Goal: Answer question/provide support

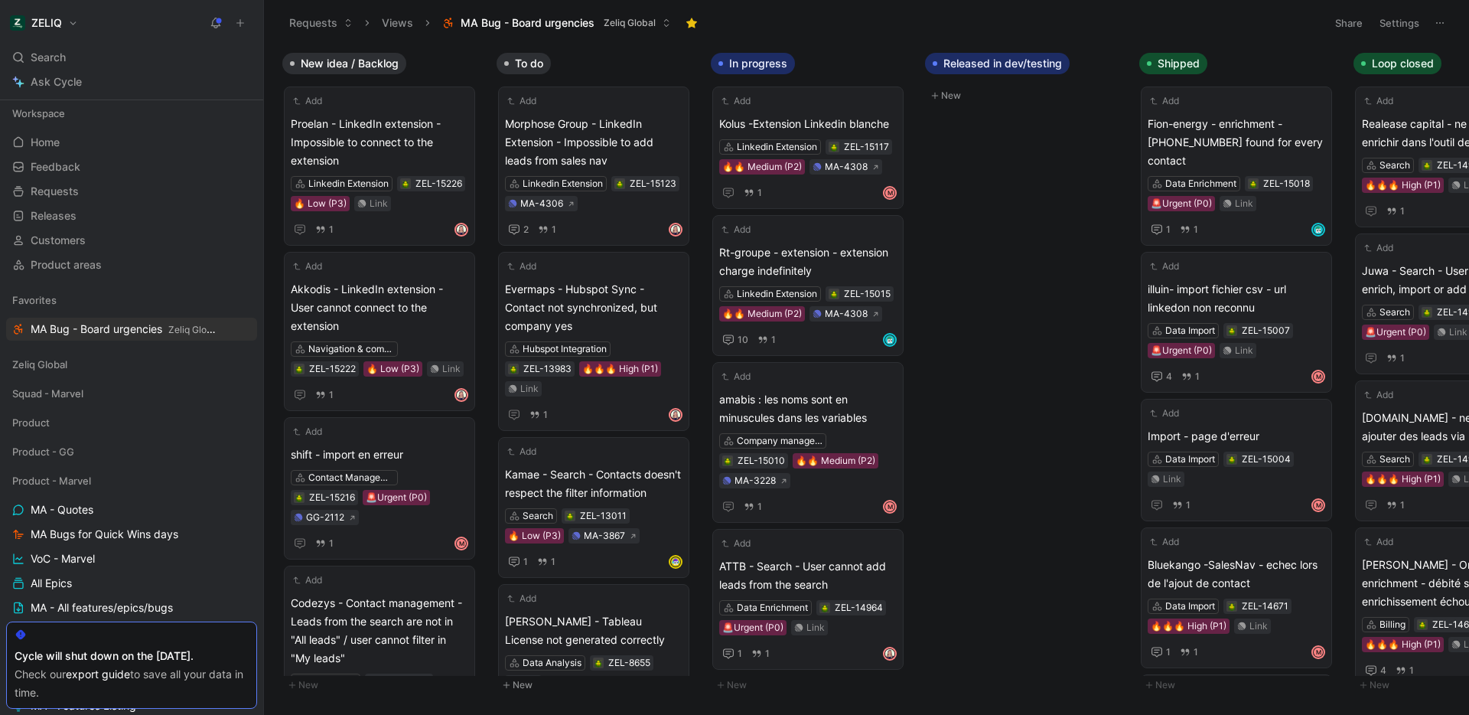
scroll to position [123, 0]
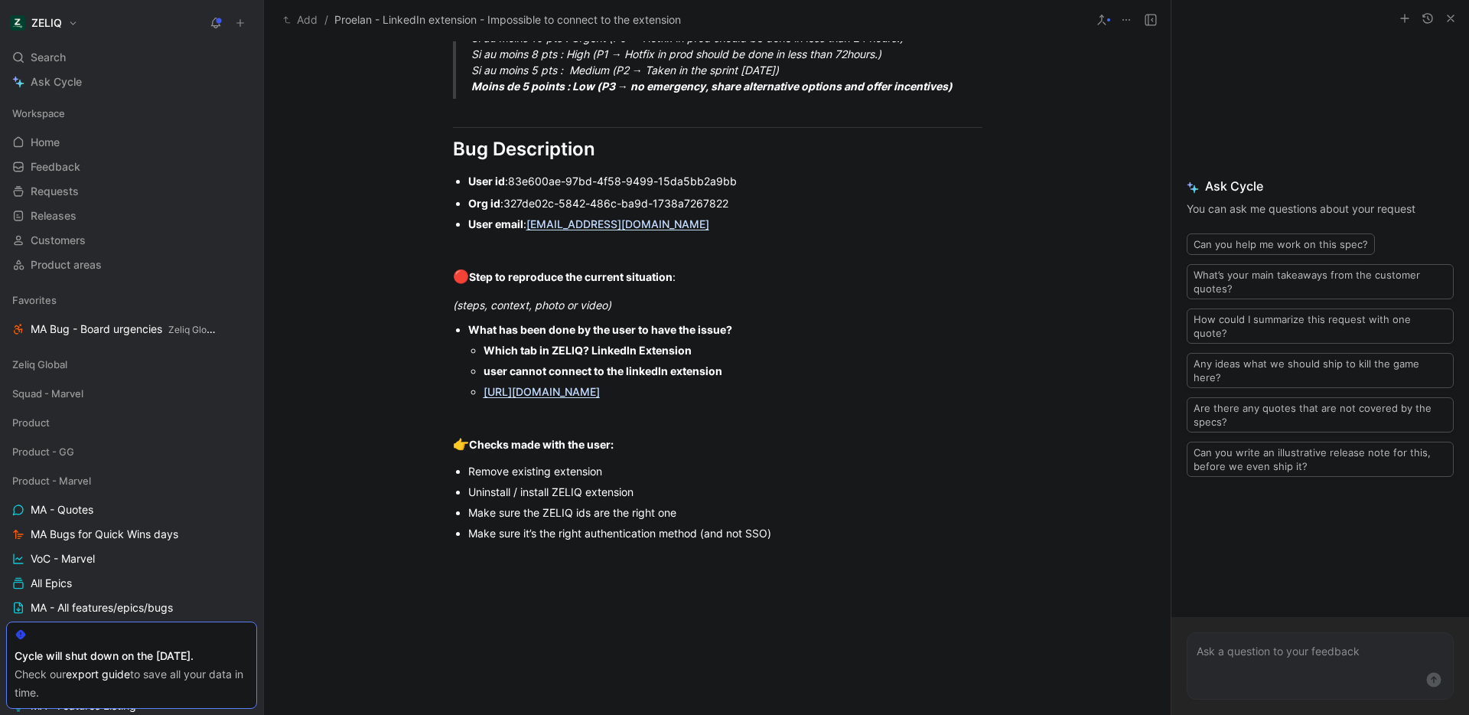
scroll to position [1006, 0]
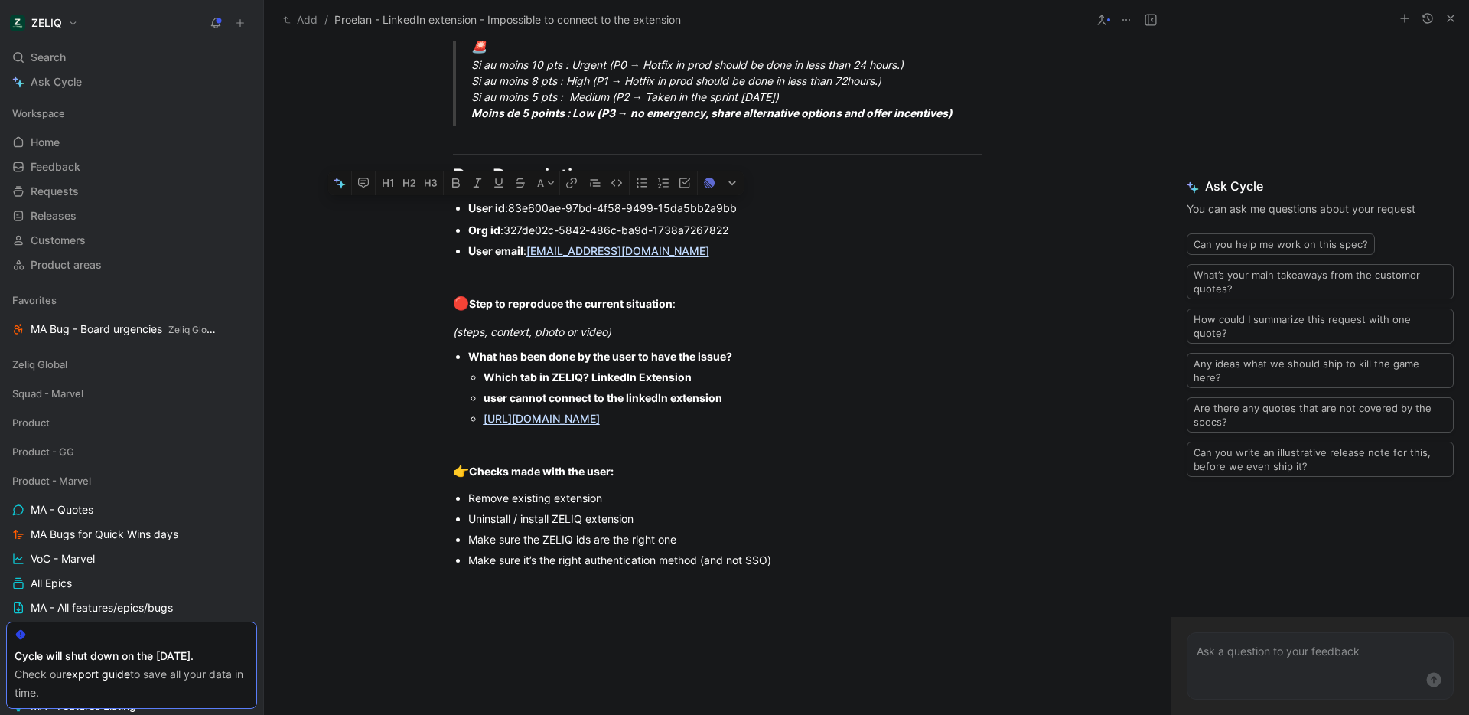
drag, startPoint x: 631, startPoint y: 251, endPoint x: 447, endPoint y: 204, distance: 190.2
copy div "User id : 83e600ae-97bd-4f58-9499-15da5bb2a9bb Org id : 327de02c-5842-486c-ba9d…"
drag, startPoint x: 687, startPoint y: 419, endPoint x: 477, endPoint y: 420, distance: 210.4
click at [477, 420] on ul "Which tab in ZELIQ? LinkedIn Extension user cannot connect to the linkedIn exte…" at bounding box center [725, 398] width 514 height 62
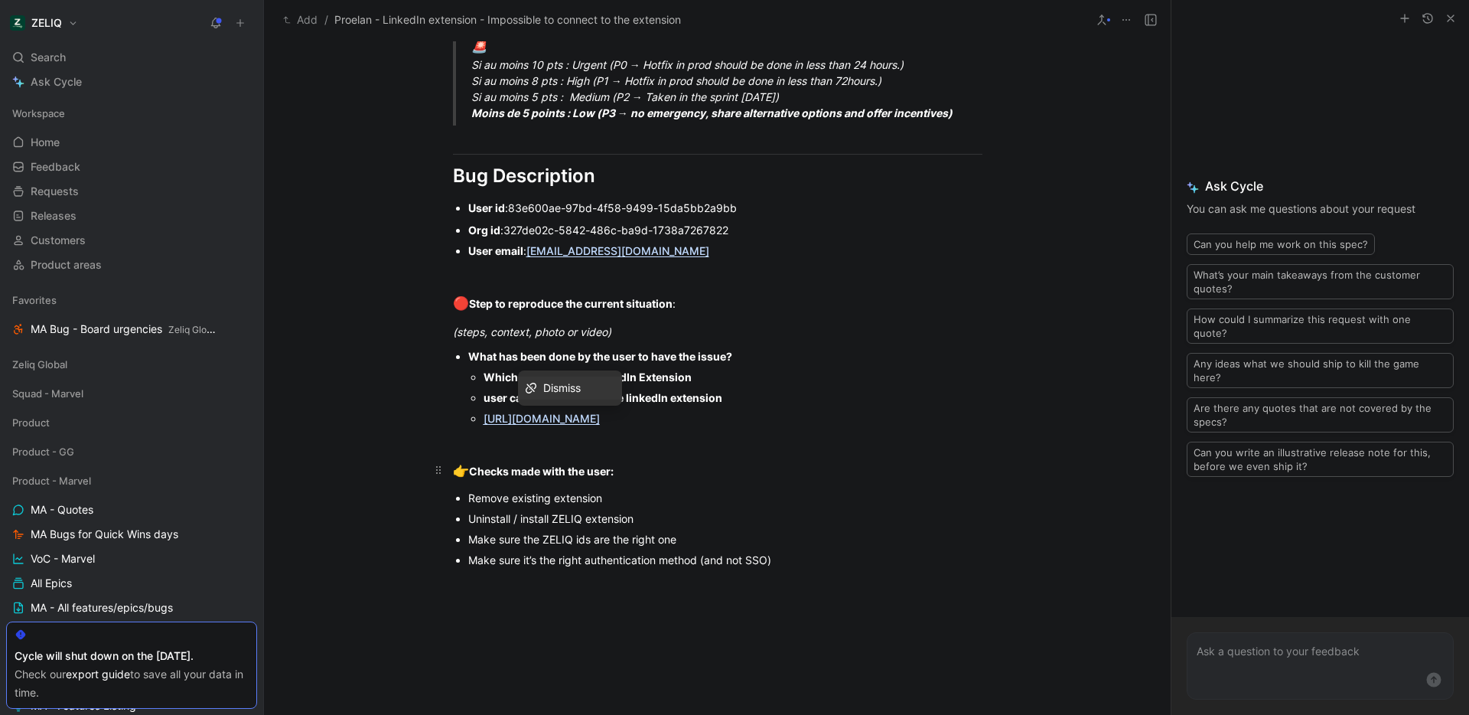
copy u "https://share.birdie.so/i/GYEzi64Z0"
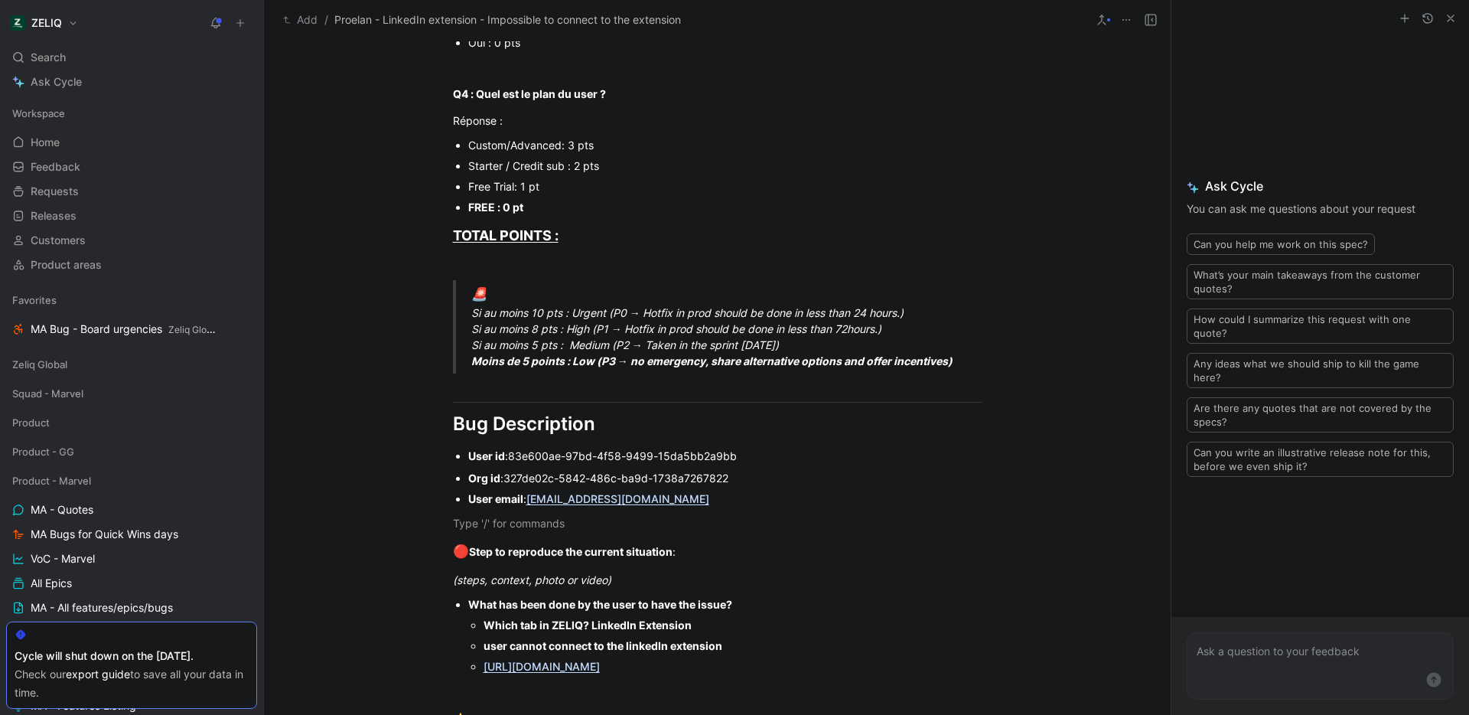
scroll to position [18, 0]
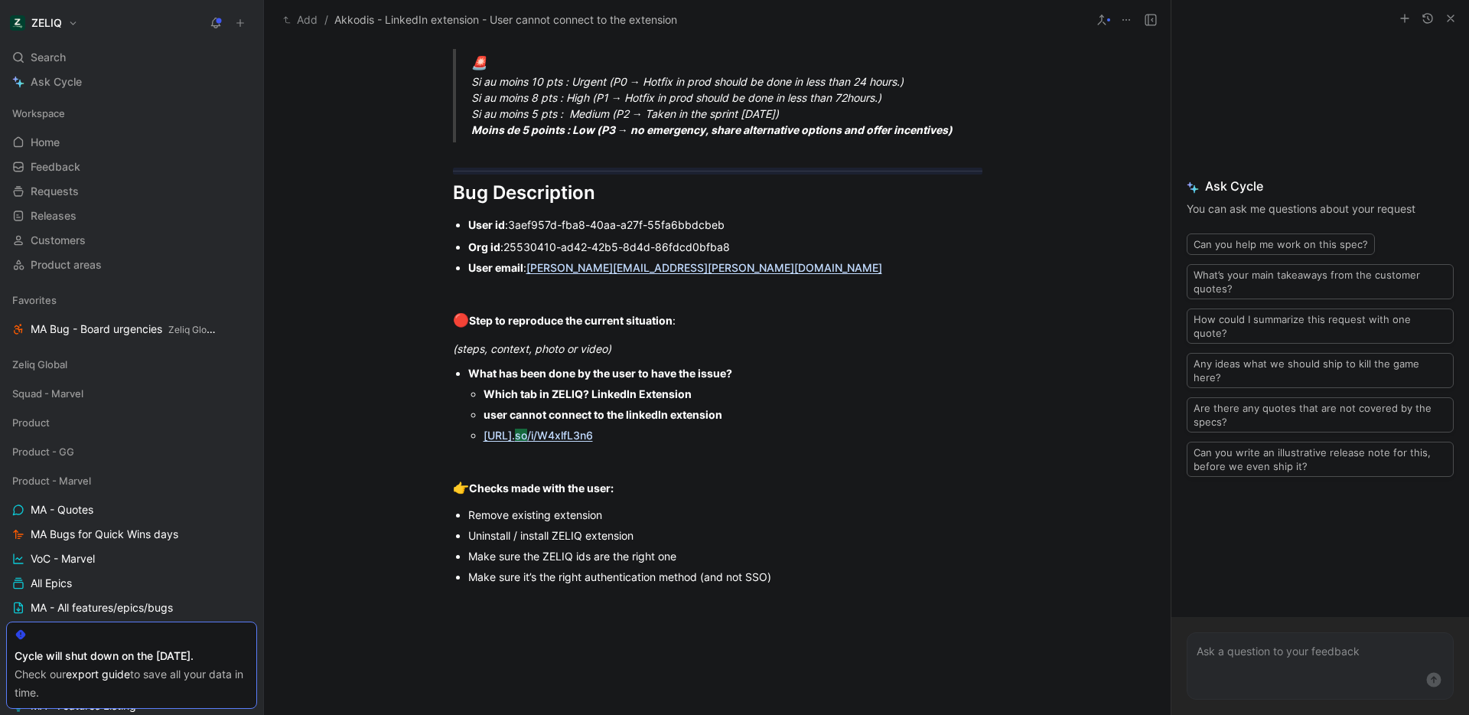
scroll to position [867, 0]
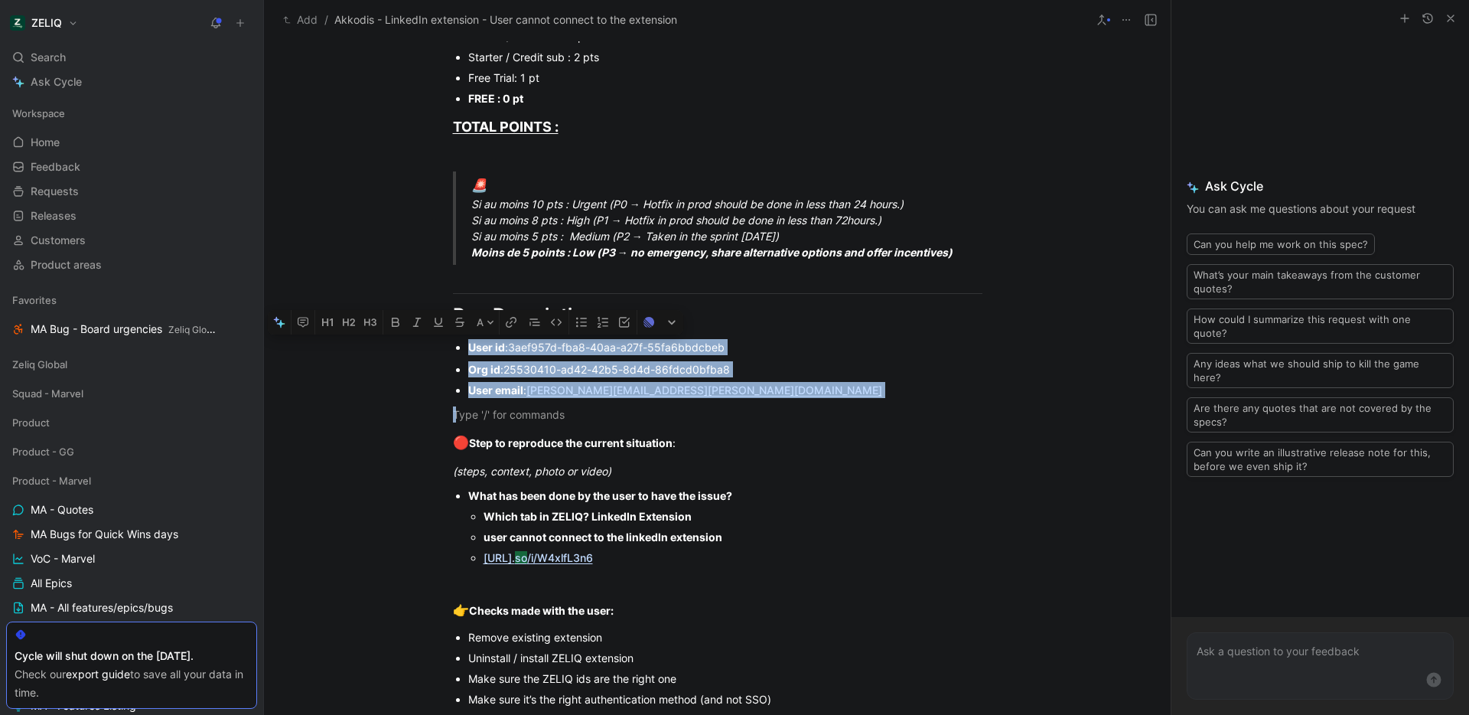
drag, startPoint x: 662, startPoint y: 387, endPoint x: 462, endPoint y: 350, distance: 203.2
click at [462, 350] on div "Urgency classification Q1 : Le bug empêche-t-il d’utiliser des fonctionnalités …" at bounding box center [717, 130] width 907 height 1289
copy div "User id : 3aef957d-fba8-40aa-a27f-55fa6bbdcbeb Org id : 25530410-ad42-42b5-8d4d…"
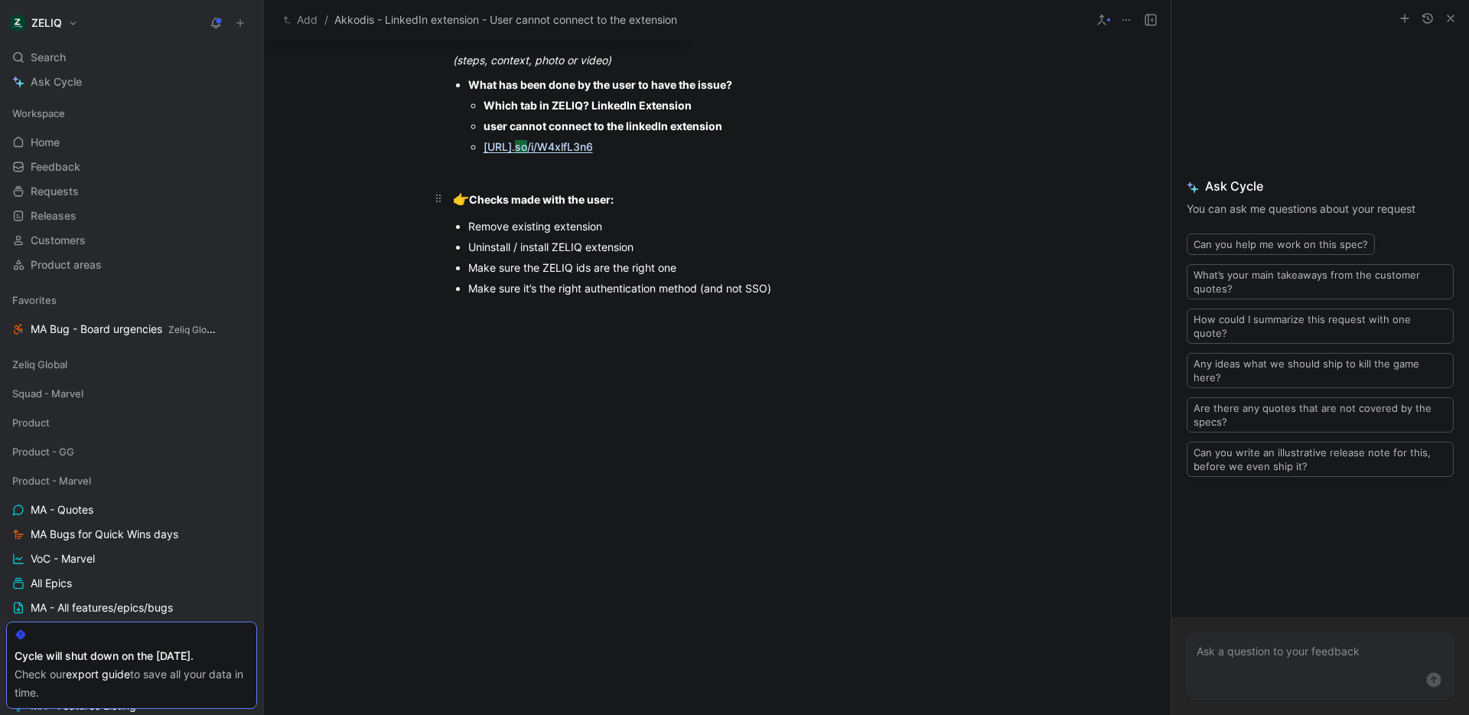
scroll to position [1215, 0]
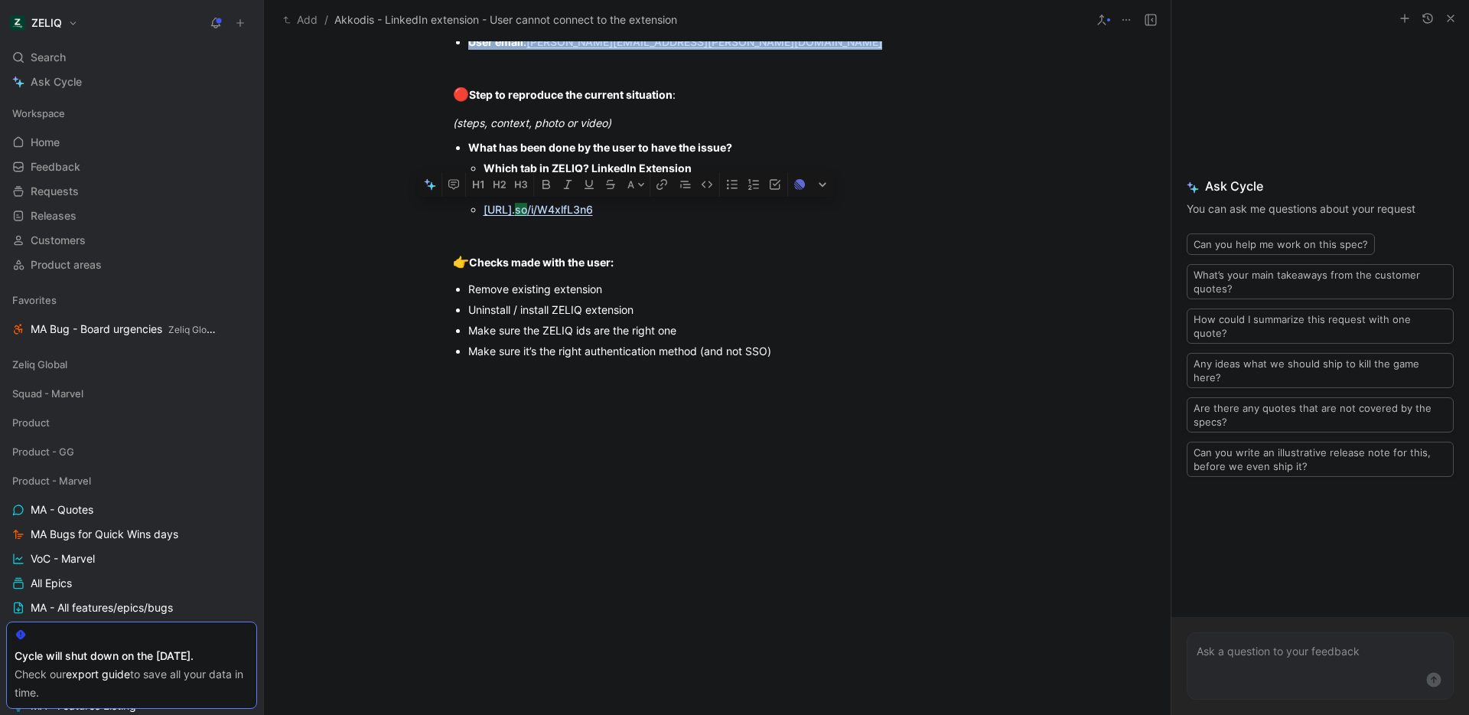
drag, startPoint x: 810, startPoint y: 352, endPoint x: 478, endPoint y: 206, distance: 362.1
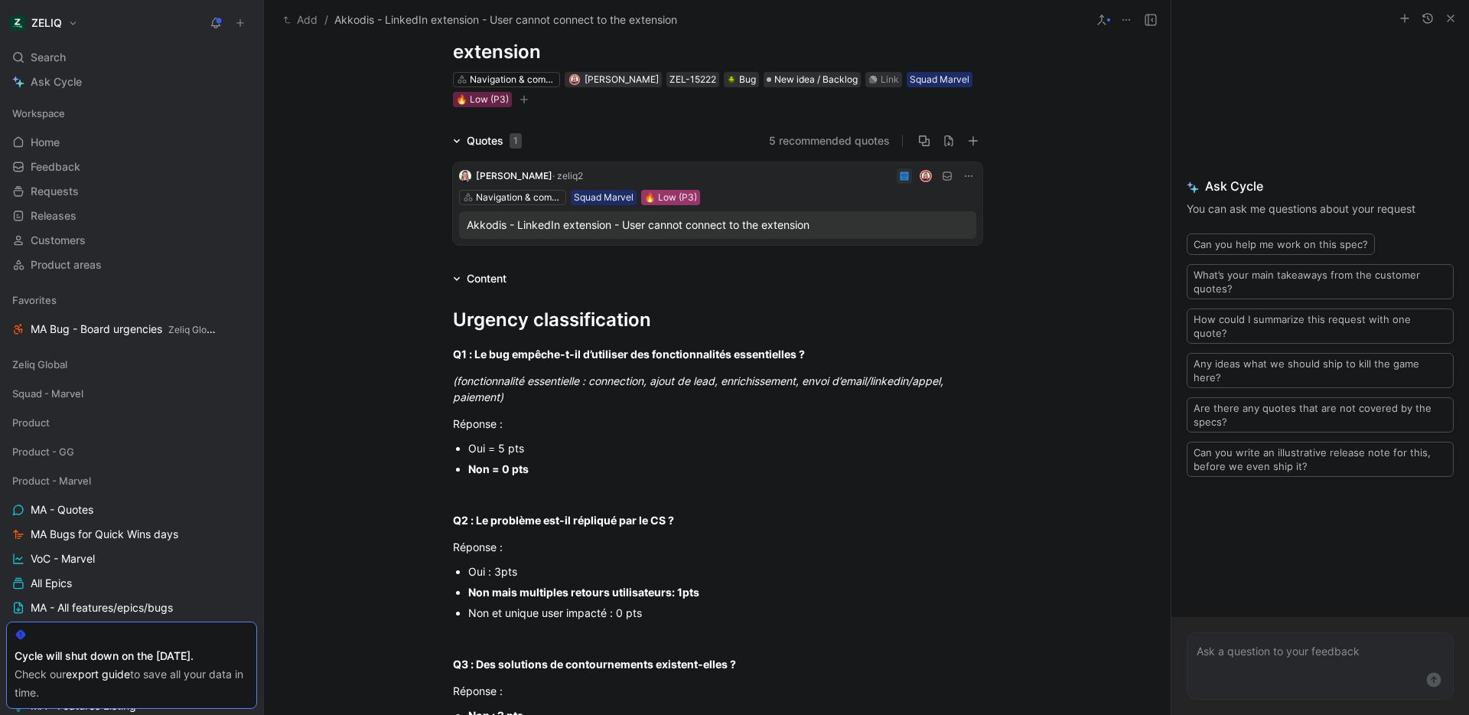
scroll to position [0, 0]
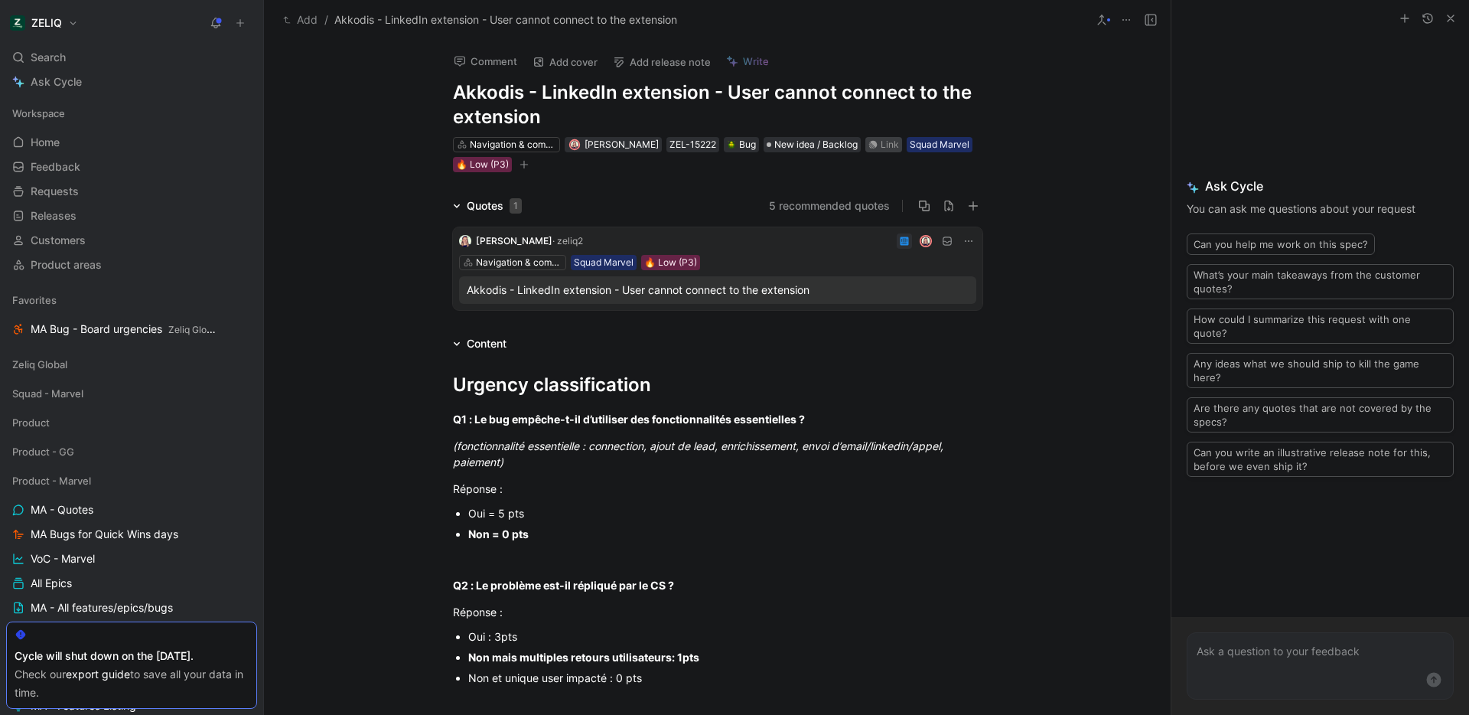
click at [881, 143] on div "Link" at bounding box center [890, 144] width 18 height 15
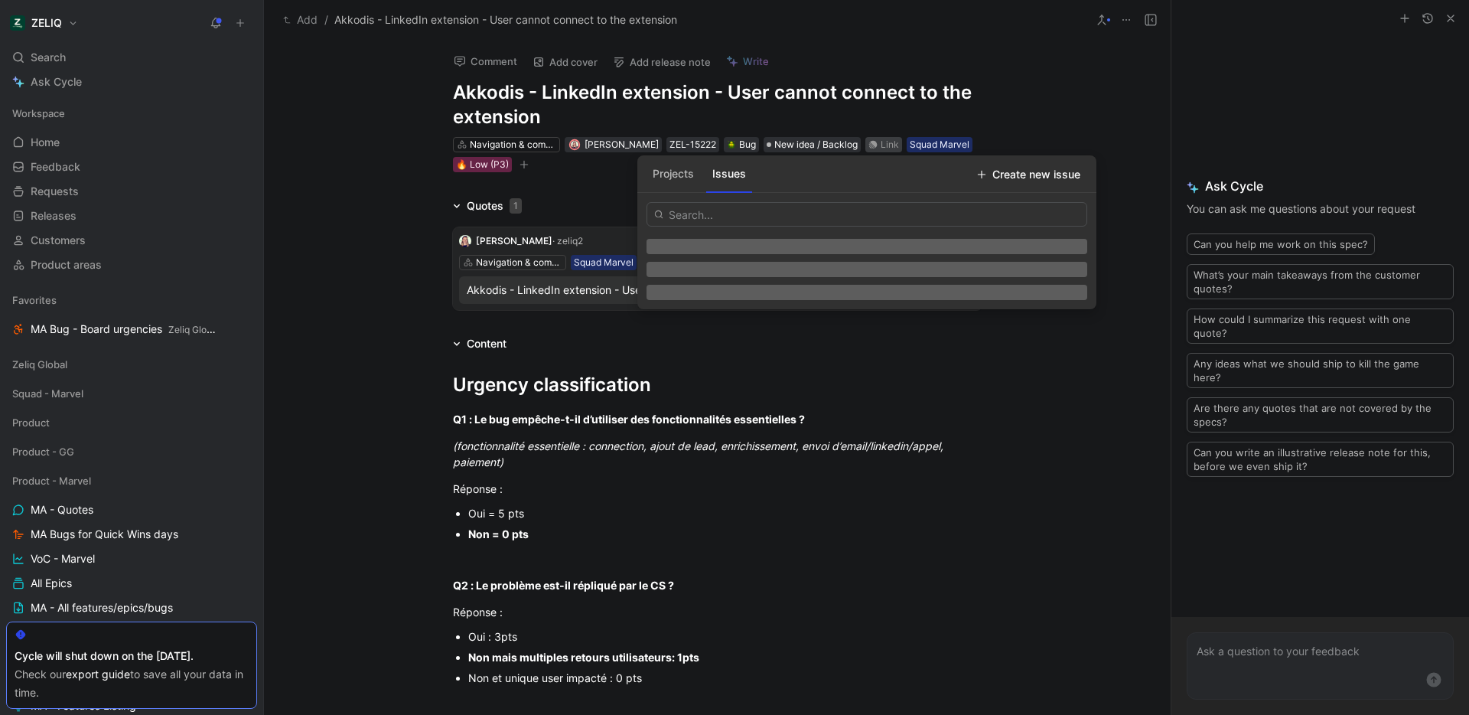
type input "https://linear.app/getheroes/issue/MA-4334/bug-user-cant-connect-to-extension"
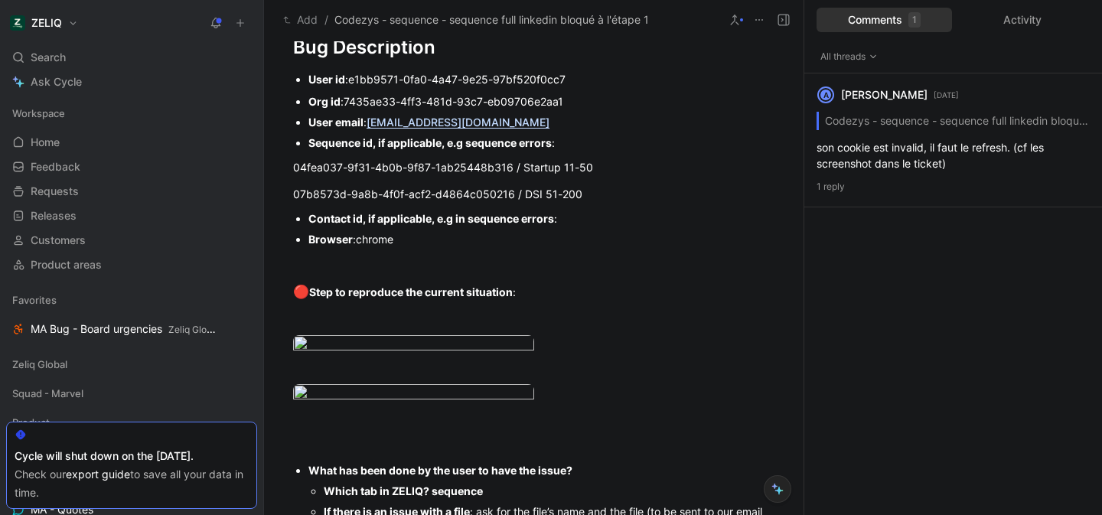
scroll to position [1083, 0]
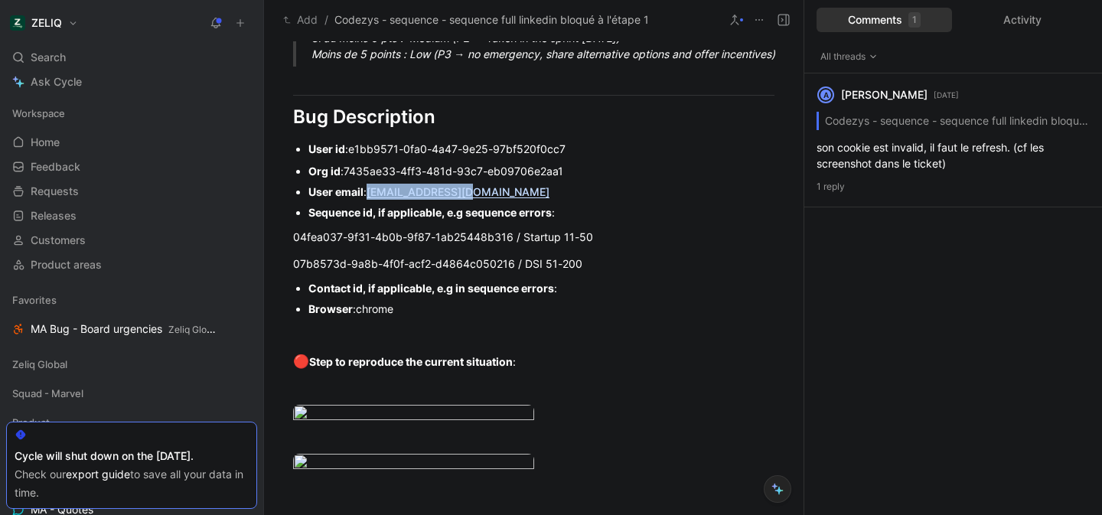
drag, startPoint x: 481, startPoint y: 191, endPoint x: 369, endPoint y: 190, distance: 111.7
click at [369, 190] on div "User email : sales@codezys.com" at bounding box center [541, 192] width 466 height 16
copy link "sales@codezys.com"
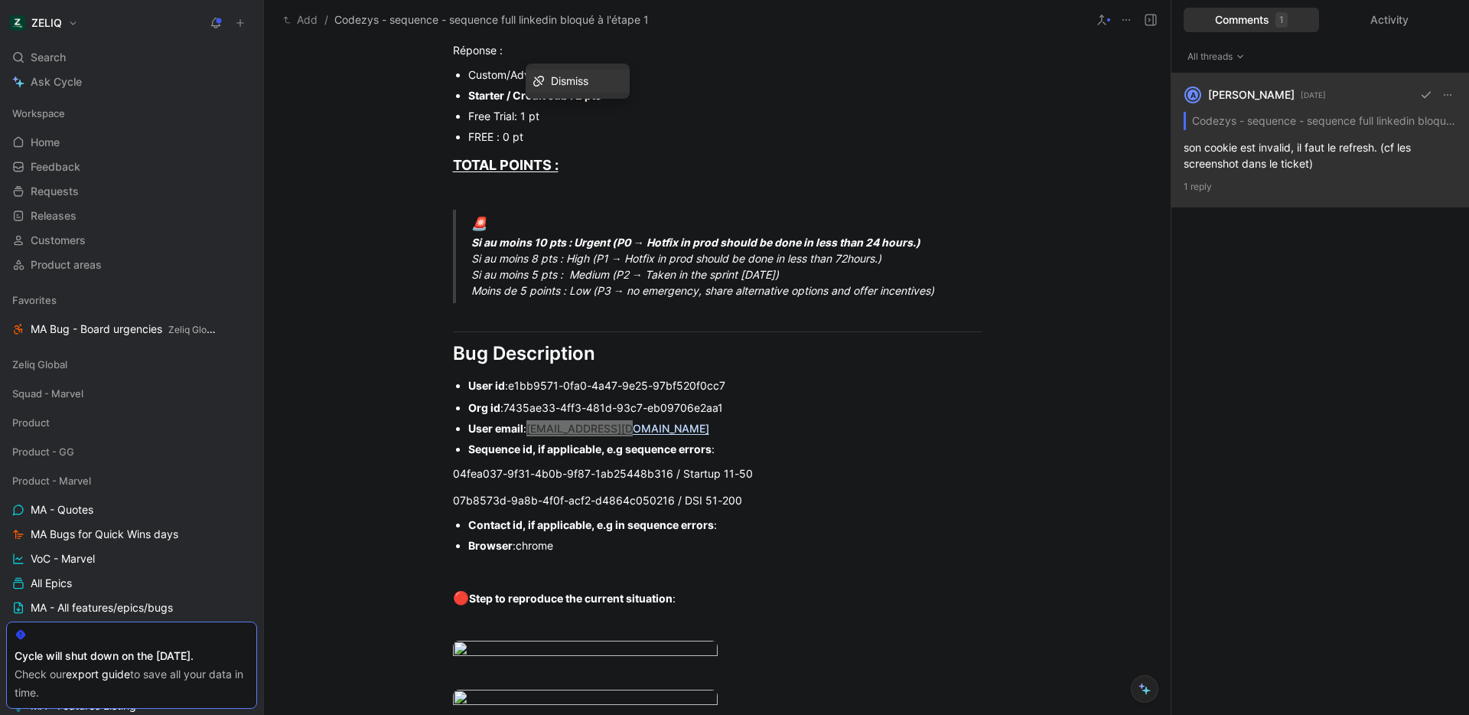
scroll to position [821, 0]
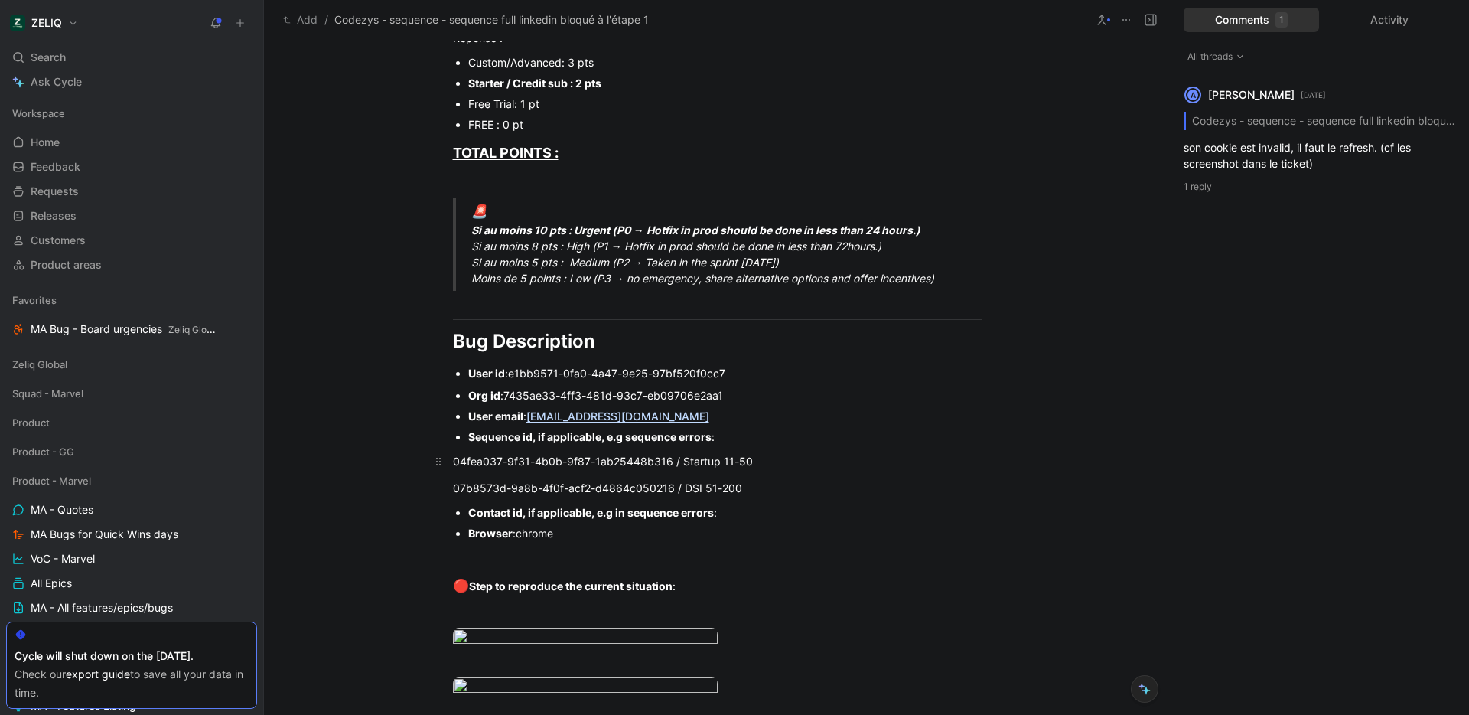
click at [741, 453] on div "04fea037-9f31-4b0b-9f87-1ab25448b316 / Startup 11-50" at bounding box center [718, 461] width 530 height 16
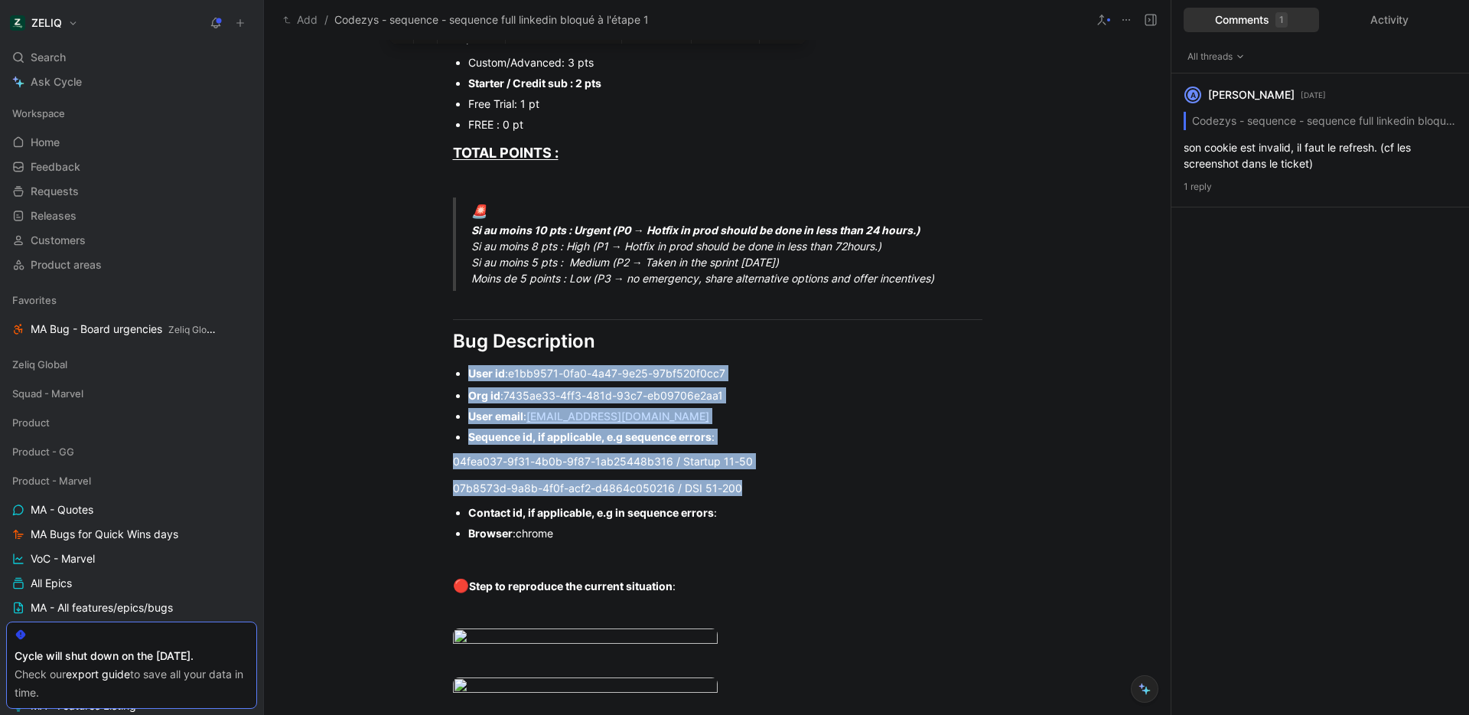
drag, startPoint x: 761, startPoint y: 500, endPoint x: 436, endPoint y: 370, distance: 350.3
click at [436, 370] on div "Urgency classification Q1 : Le bug empêche-t-il d’utiliser des fonctionnalités …" at bounding box center [717, 320] width 907 height 1616
copy div "User id : e1bb9571-0fa0-4a47-9e25-97bf520f0cc7 Org id : 7435ae33-4ff3-481d-93c7…"
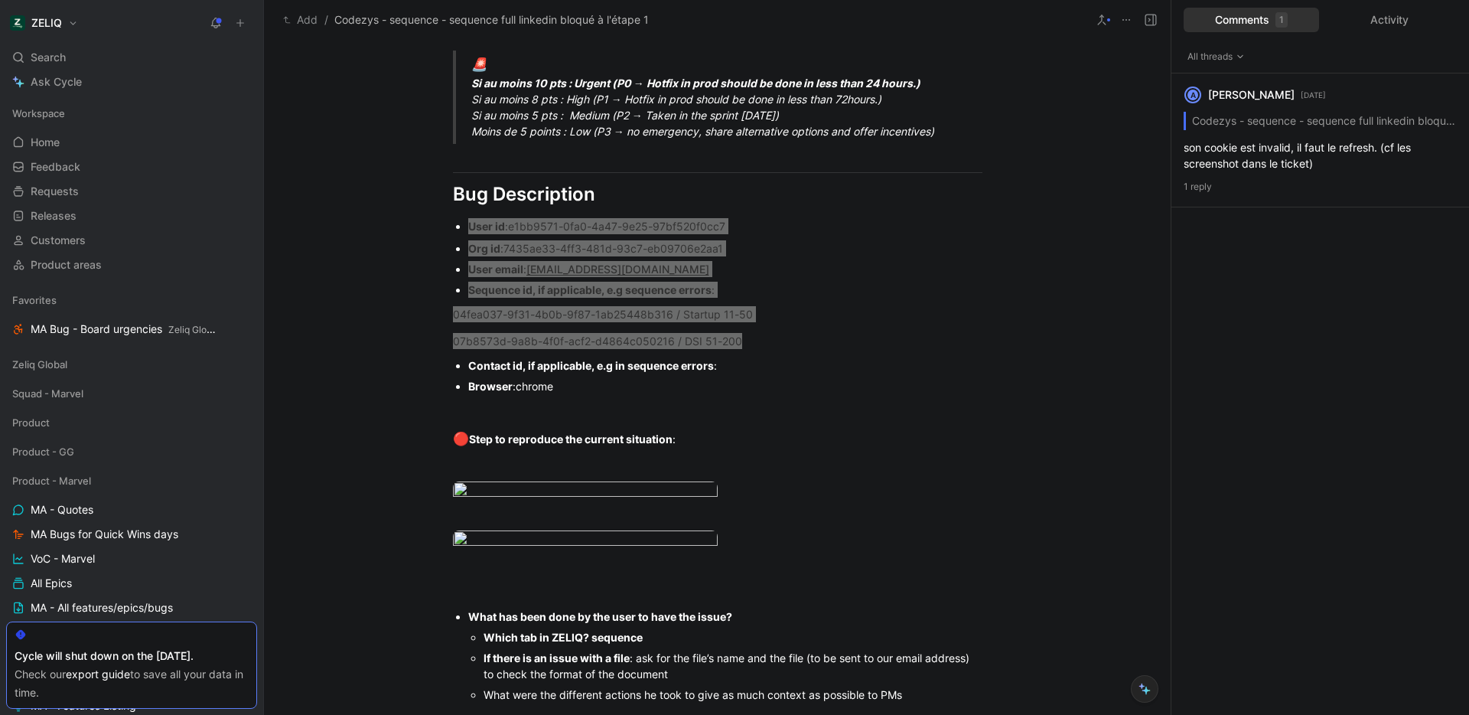
scroll to position [1147, 0]
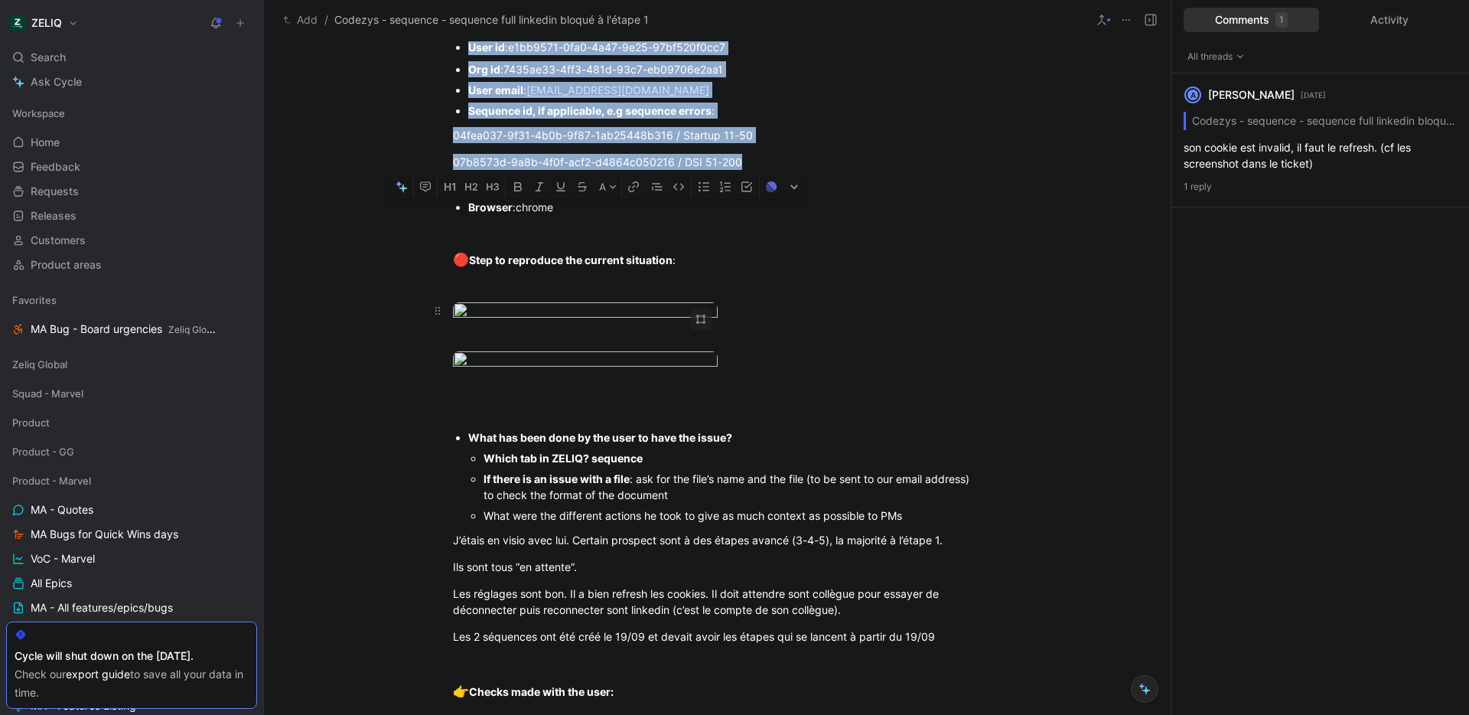
click at [610, 392] on body "ZELIQ Search ⌘ K Ask Cycle Workspace Home G then H Feedback G then F Requests G…" at bounding box center [734, 357] width 1469 height 715
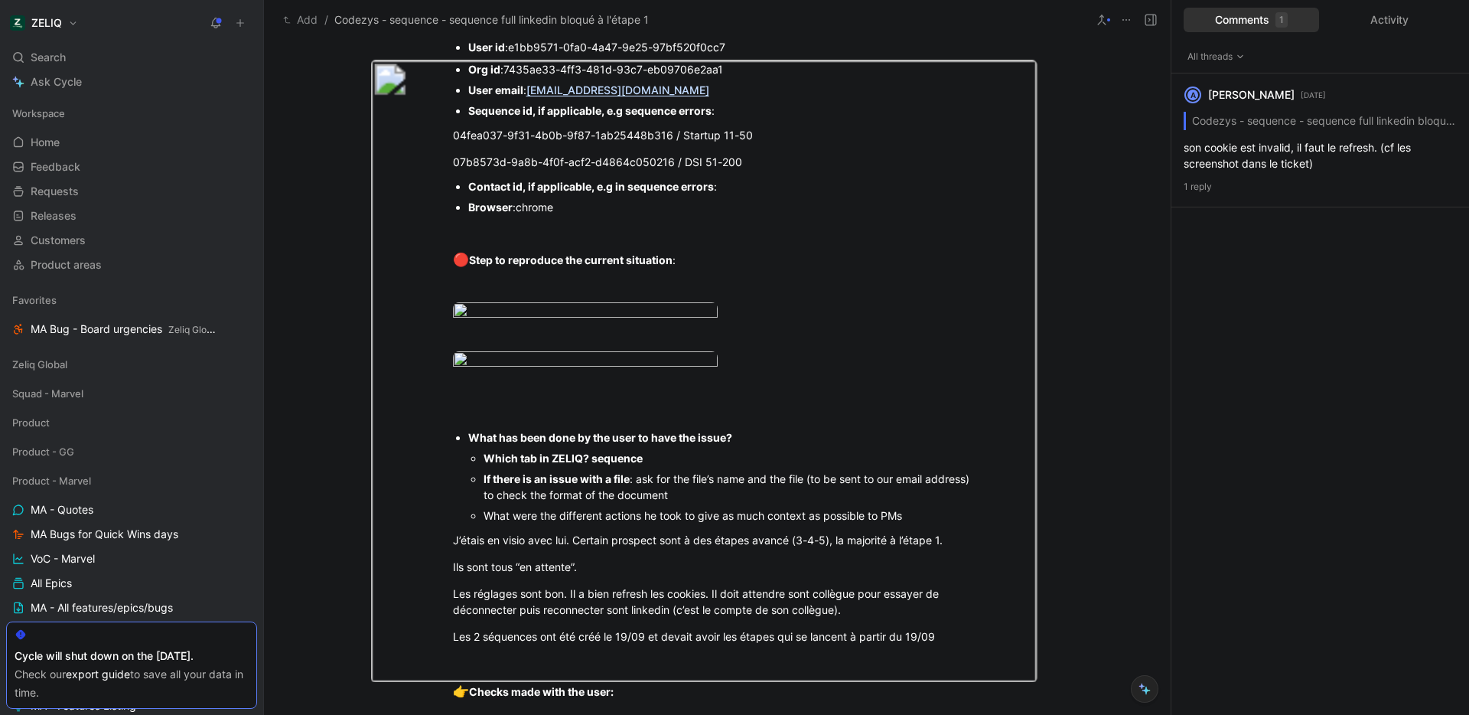
click at [1101, 514] on div at bounding box center [734, 715] width 1469 height 0
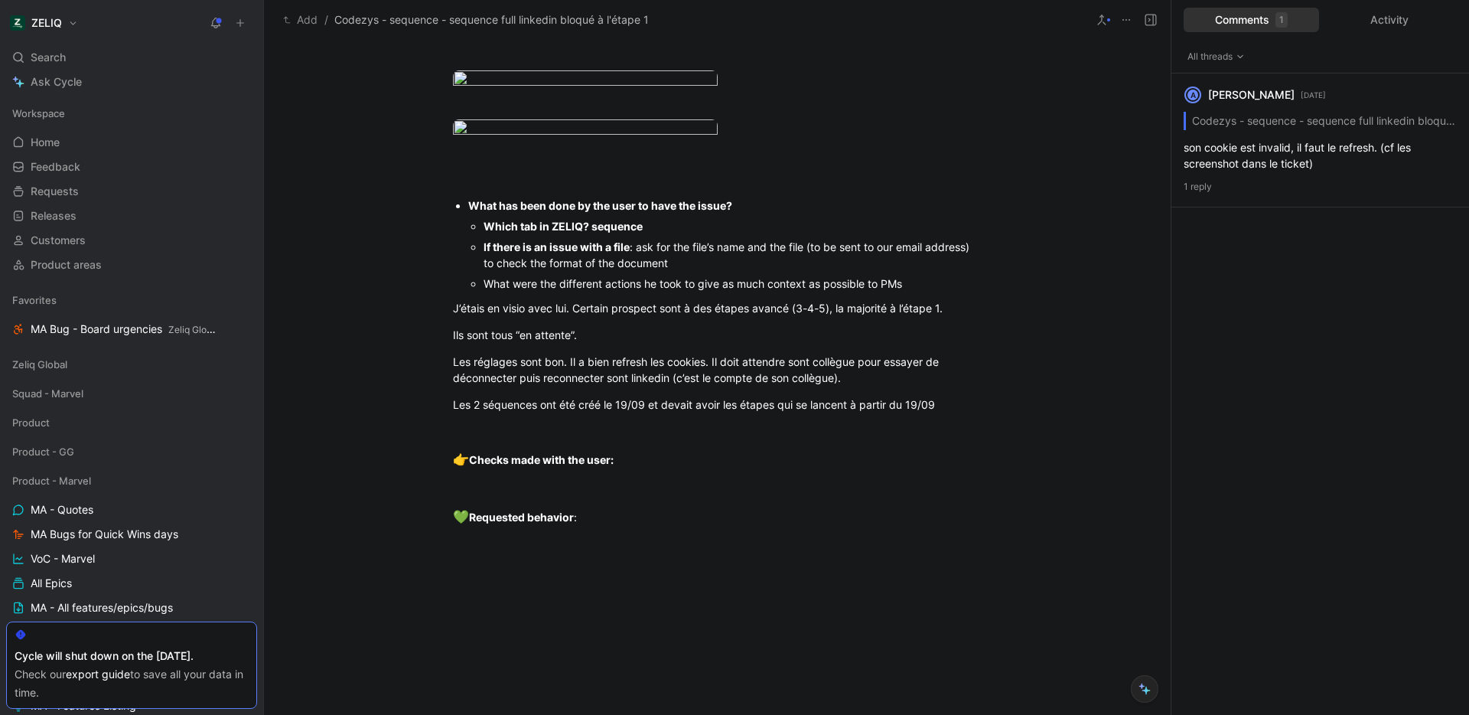
scroll to position [1500, 0]
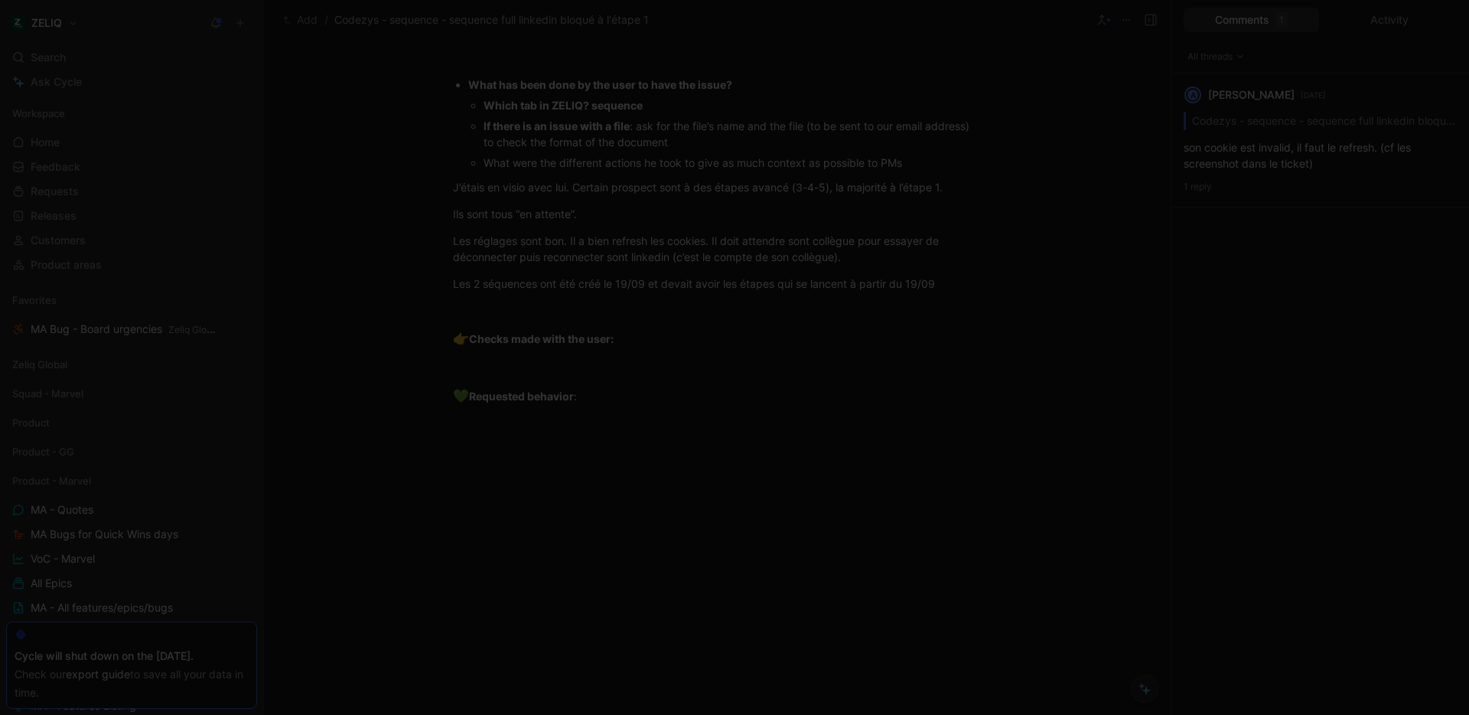
click at [617, 261] on body "ZELIQ Search ⌘ K Ask Cycle Workspace Home G then H Feedback G then F Requests G…" at bounding box center [734, 357] width 1469 height 715
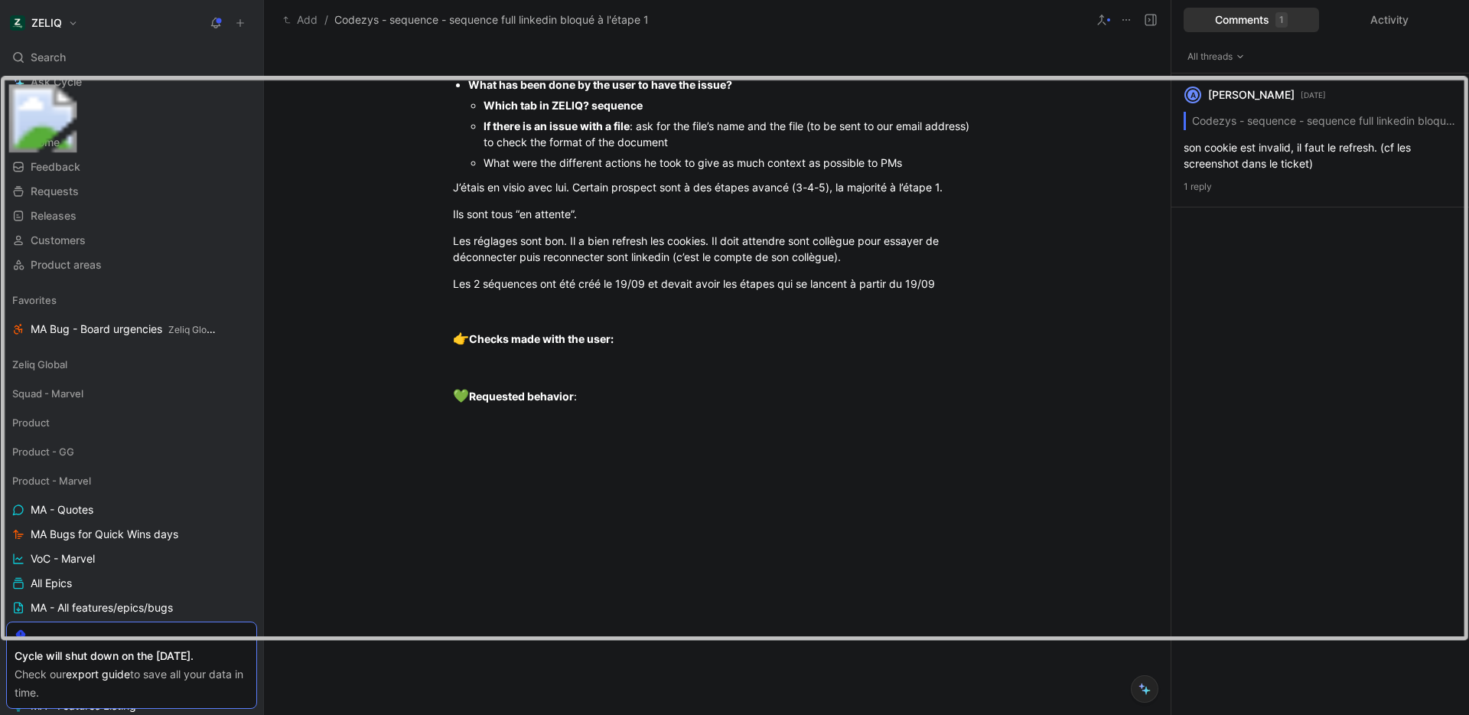
click at [1043, 514] on div at bounding box center [734, 715] width 1469 height 0
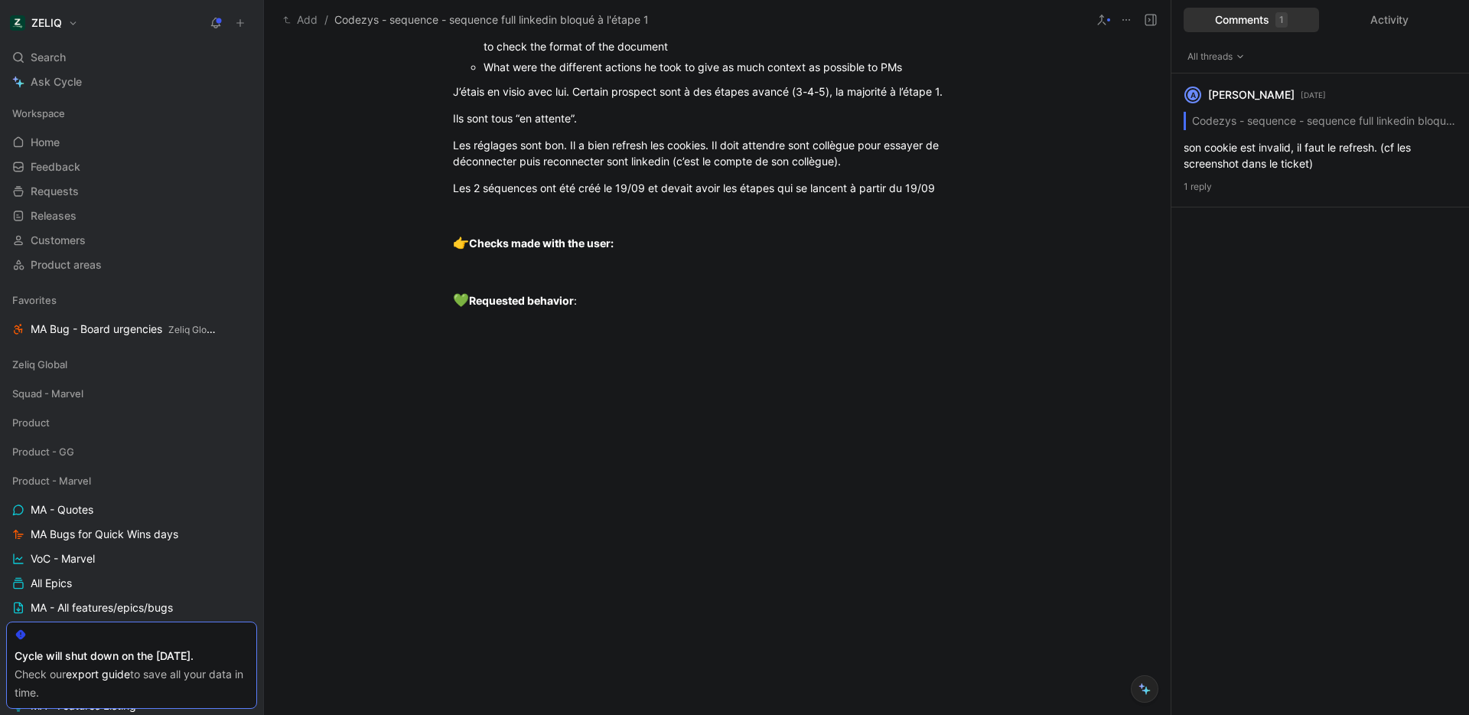
scroll to position [1768, 0]
click at [791, 196] on div "Les 2 séquences ont été créé le 19/09 et devait avoir les étapes qui se lancent…" at bounding box center [718, 188] width 530 height 16
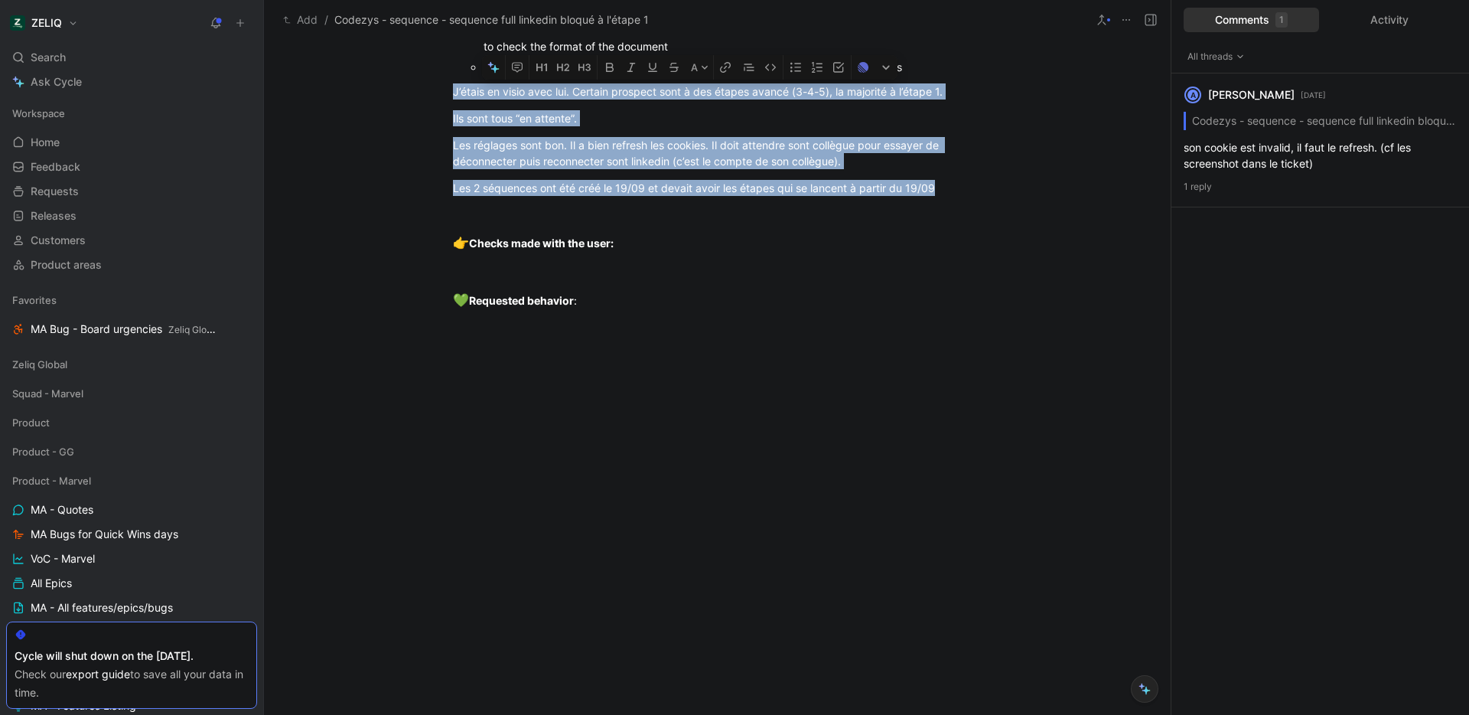
drag, startPoint x: 959, startPoint y: 337, endPoint x: 414, endPoint y: 235, distance: 554.4
copy div "J’étais en visio avec lui. Certain prospect sont à des étapes avancé (3-4-5), l…"
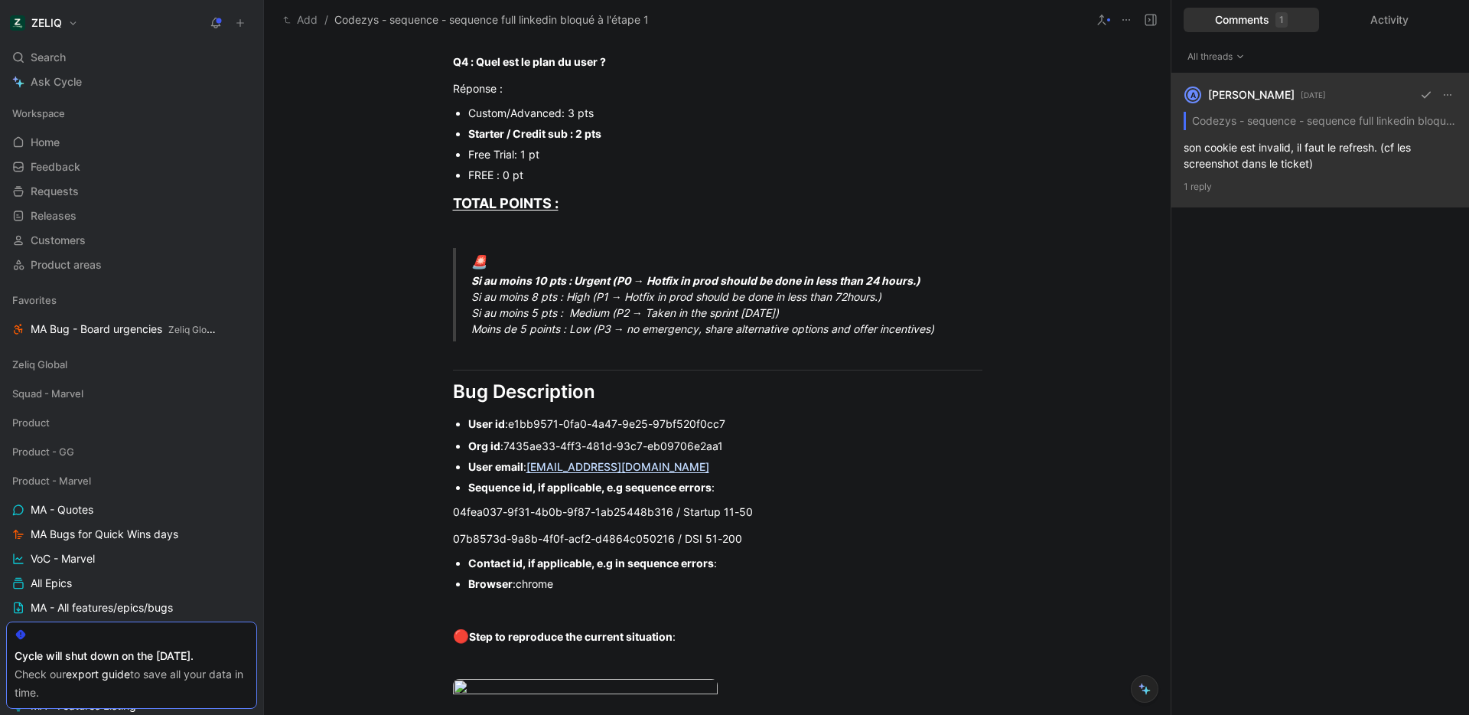
scroll to position [0, 0]
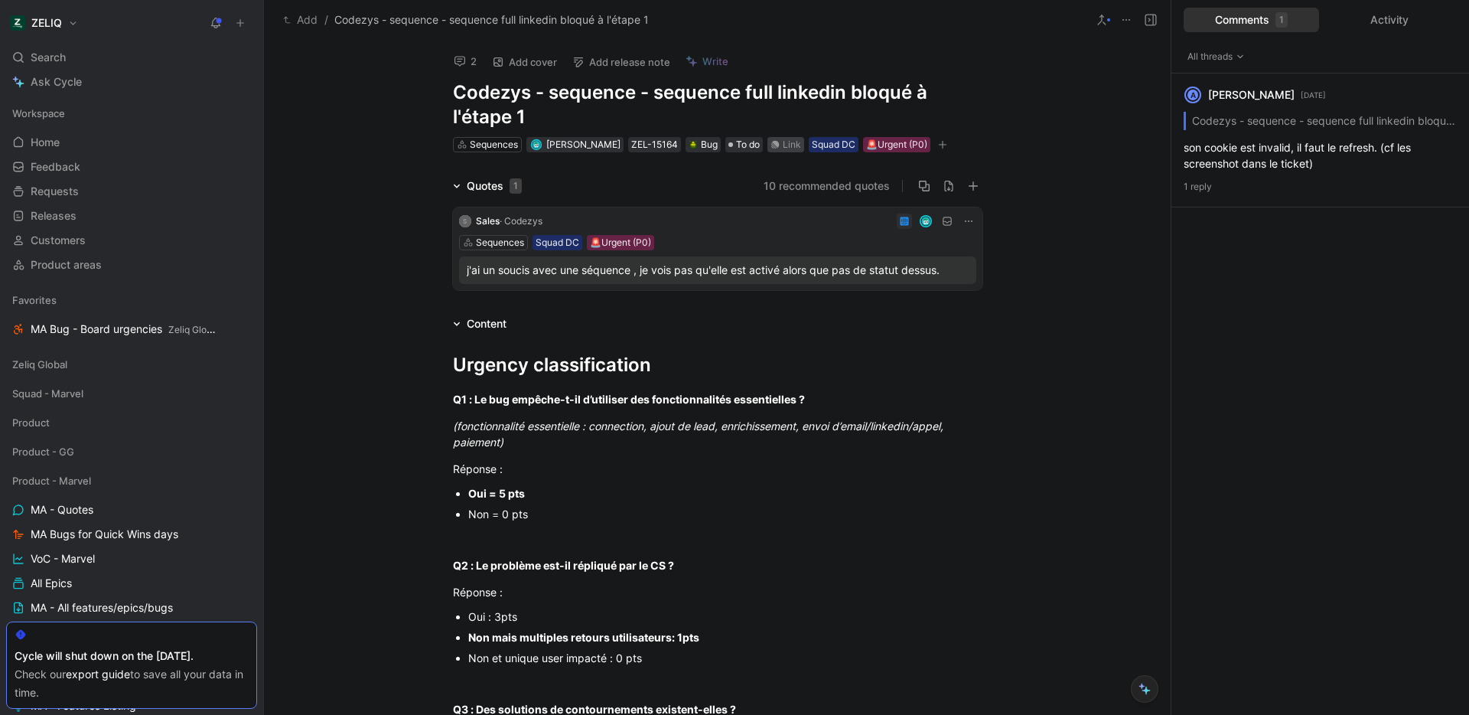
click at [785, 146] on div "Link" at bounding box center [792, 144] width 18 height 15
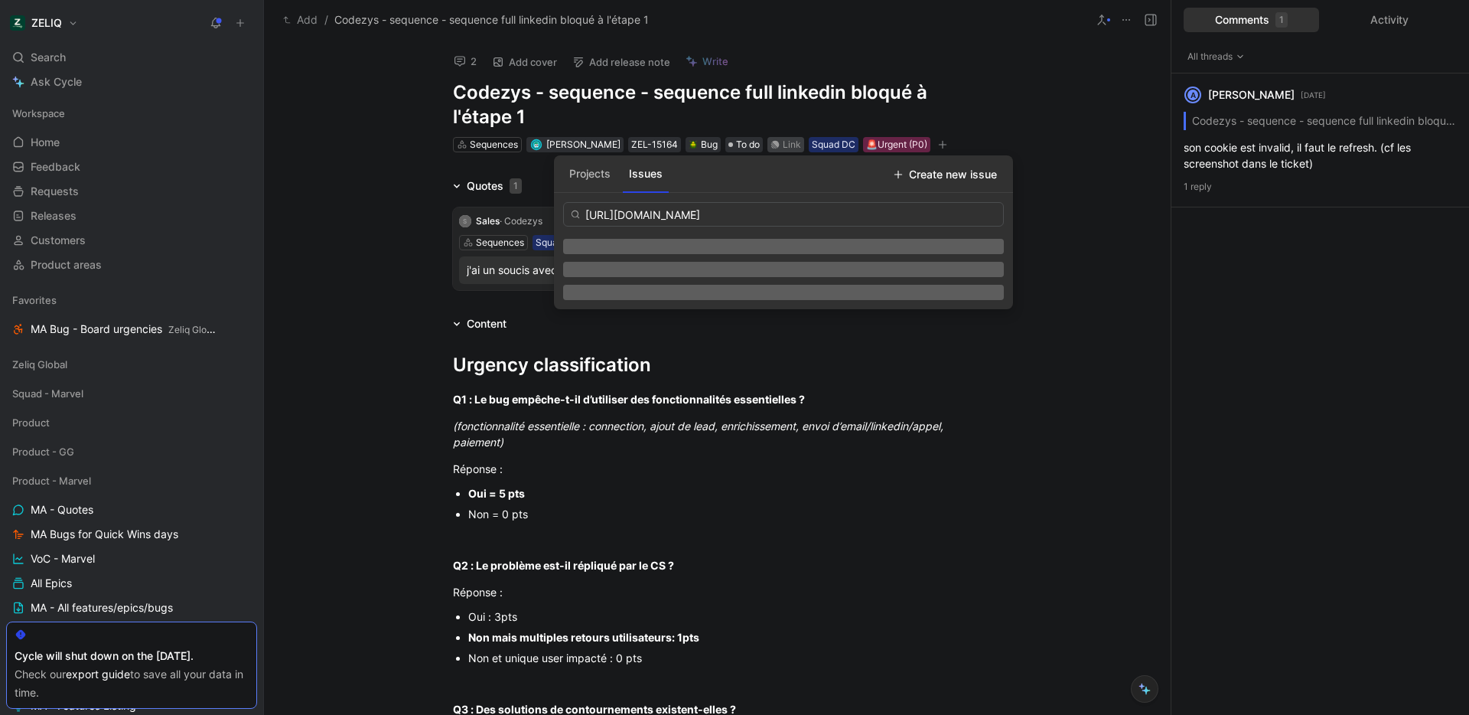
scroll to position [0, 116]
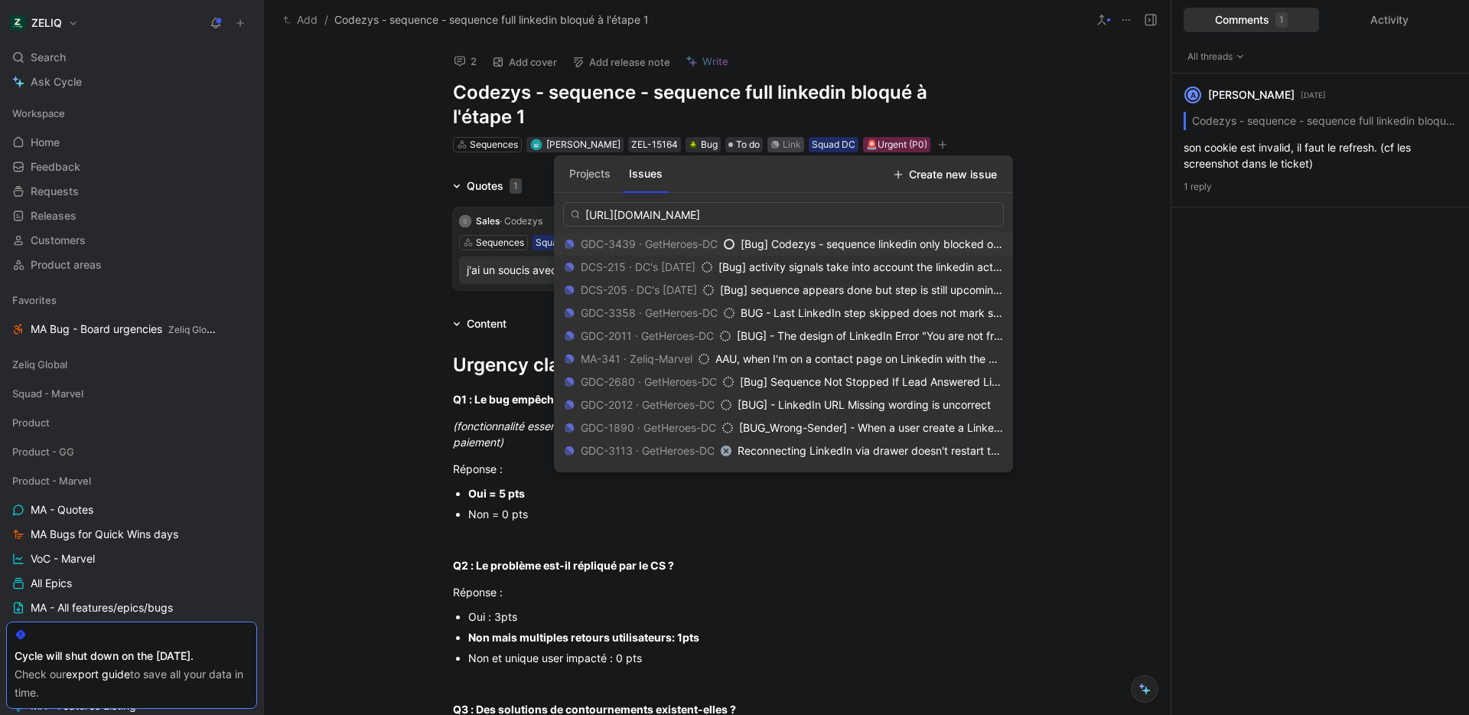
type input "https://linear.app/getheroes/issue/GDC-3439/bug-codezys-sequence-linkedin-only-…"
click at [889, 240] on span "[Bug] Codezys - sequence linkedin only blocked on step 1" at bounding box center [887, 243] width 292 height 13
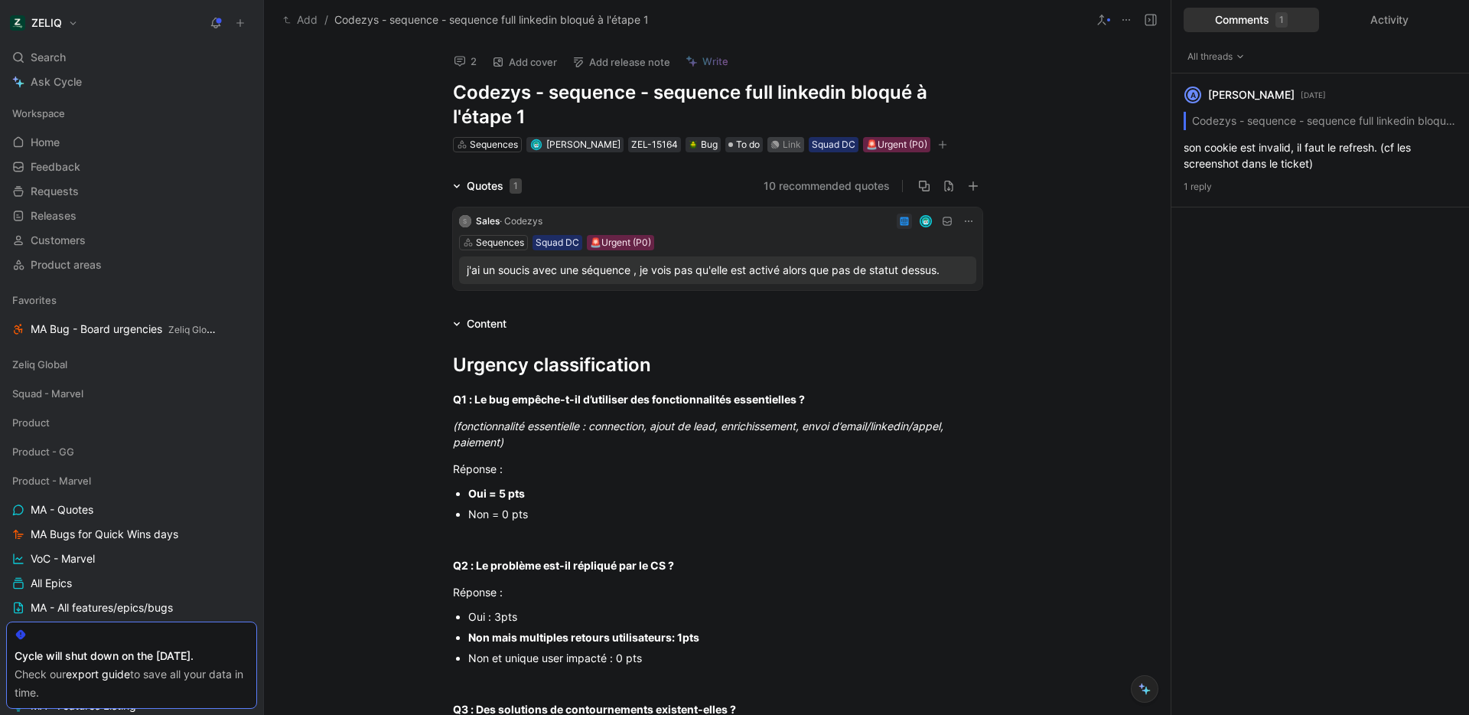
scroll to position [0, 0]
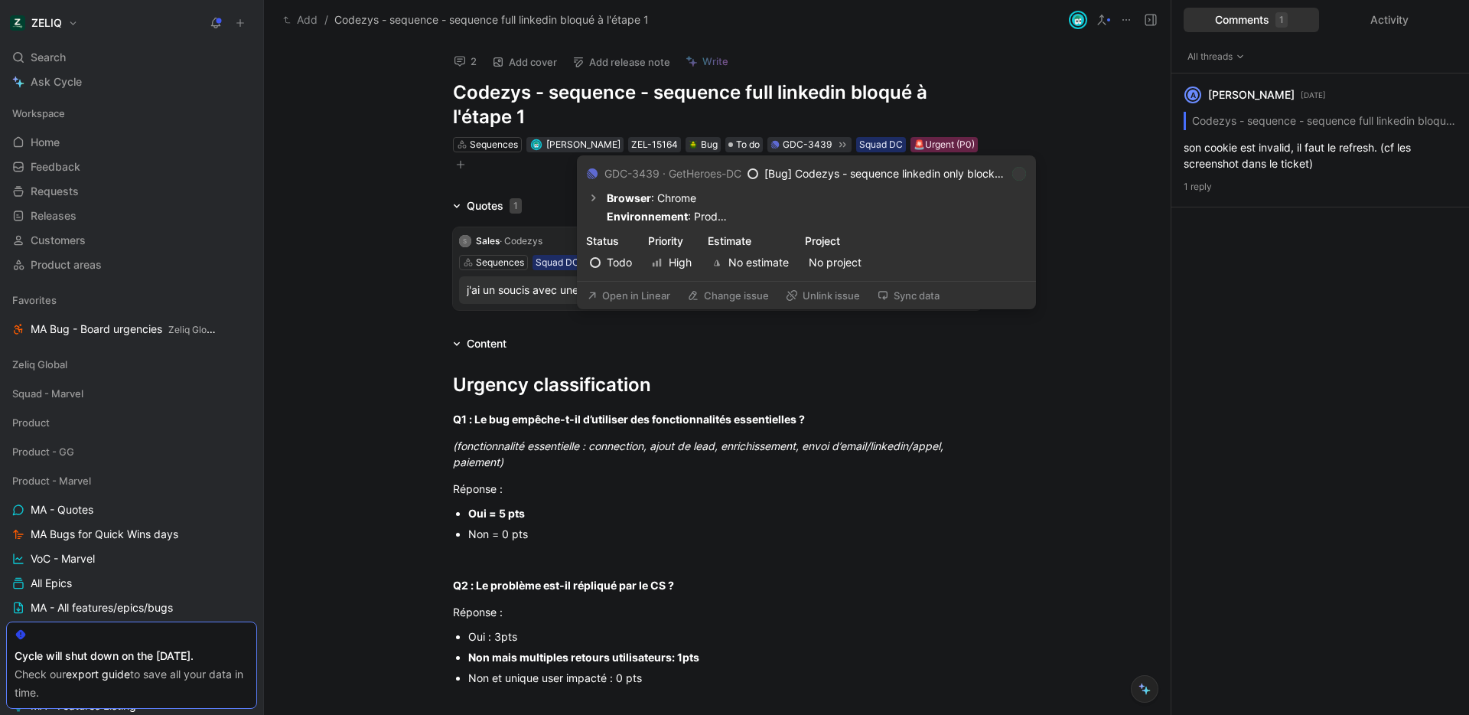
click at [644, 300] on button "Open in Linear" at bounding box center [628, 295] width 97 height 21
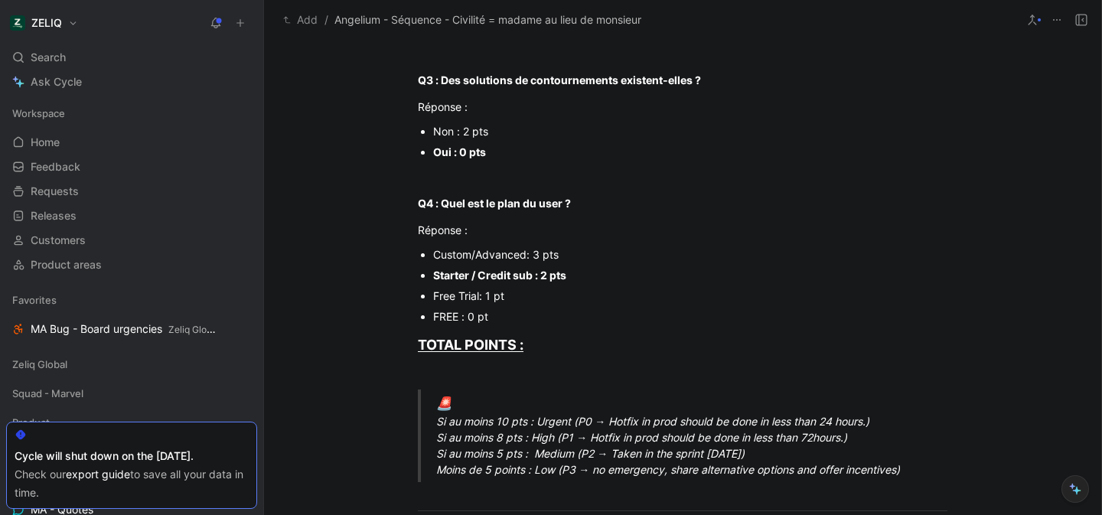
scroll to position [946, 0]
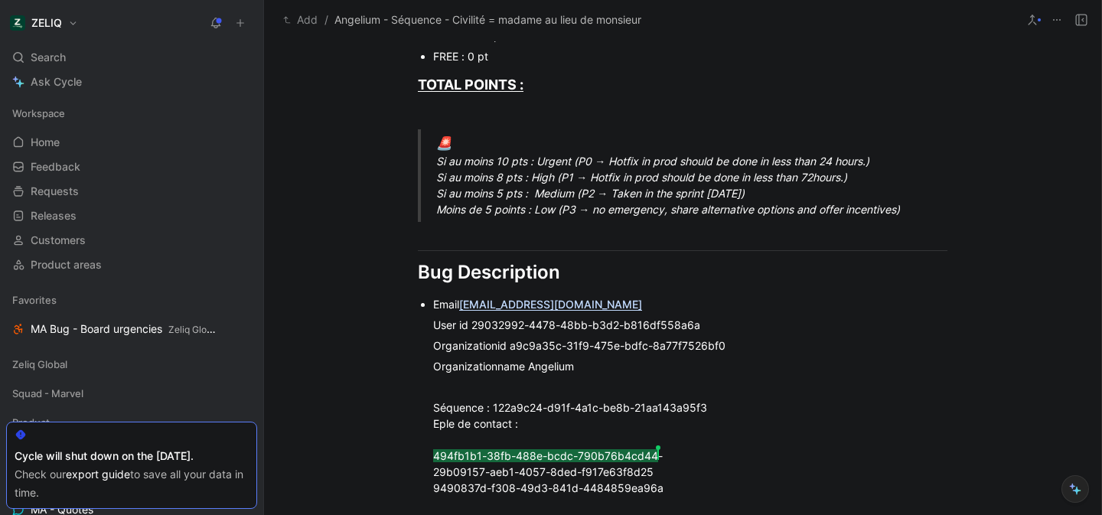
click at [478, 324] on div "User id 29032992-4478-48bb-b3d2-b816df558a6a" at bounding box center [690, 325] width 514 height 16
click at [479, 324] on div "User id 29032992-4478-48bb-b3d2-b816df558a6a" at bounding box center [690, 325] width 514 height 16
click at [479, 323] on div "User id 29032992-4478-48bb-b3d2-b816df558a6a" at bounding box center [690, 325] width 514 height 16
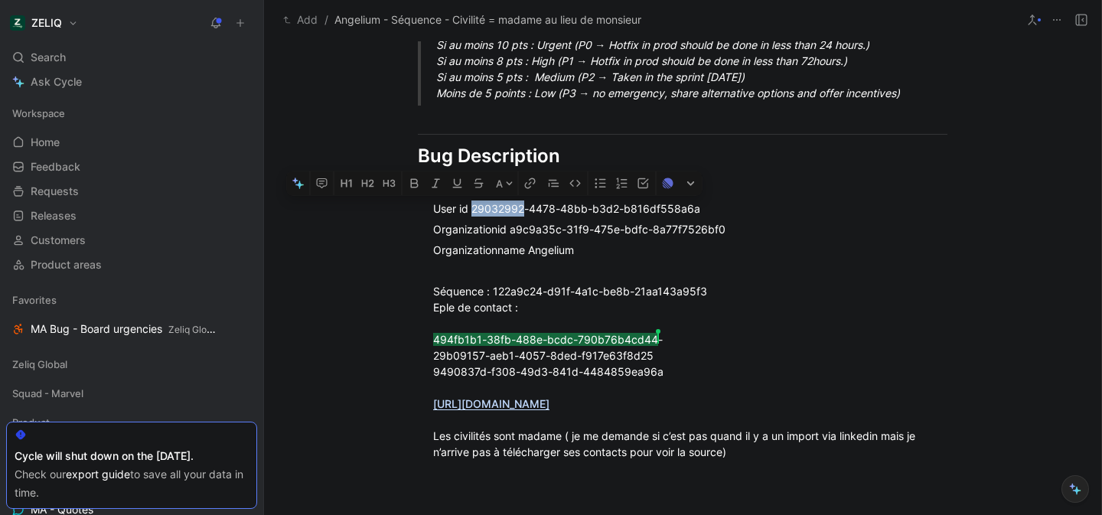
scroll to position [1197, 0]
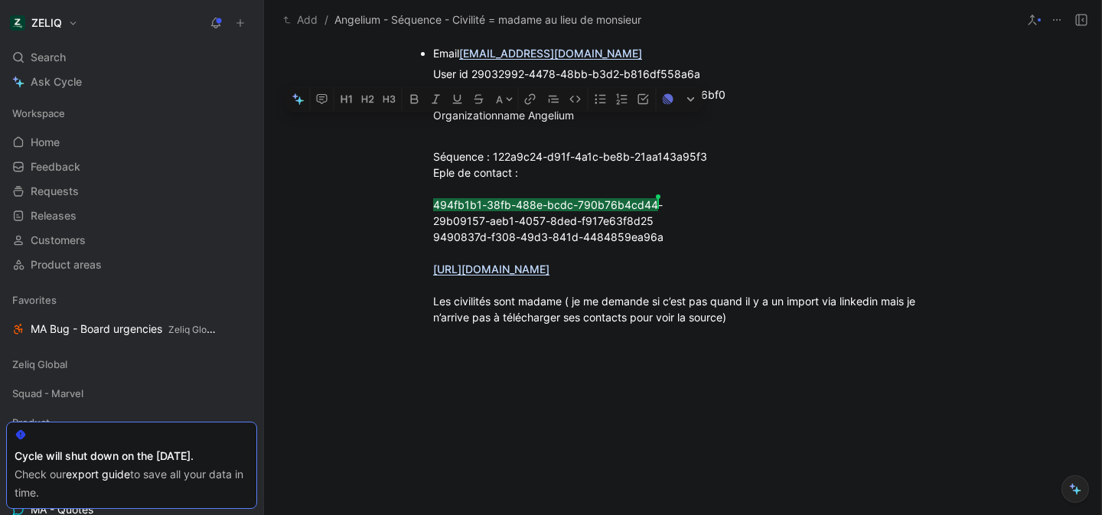
click at [549, 266] on link "[URL][DOMAIN_NAME]" at bounding box center [491, 268] width 116 height 13
